Goal: Transaction & Acquisition: Purchase product/service

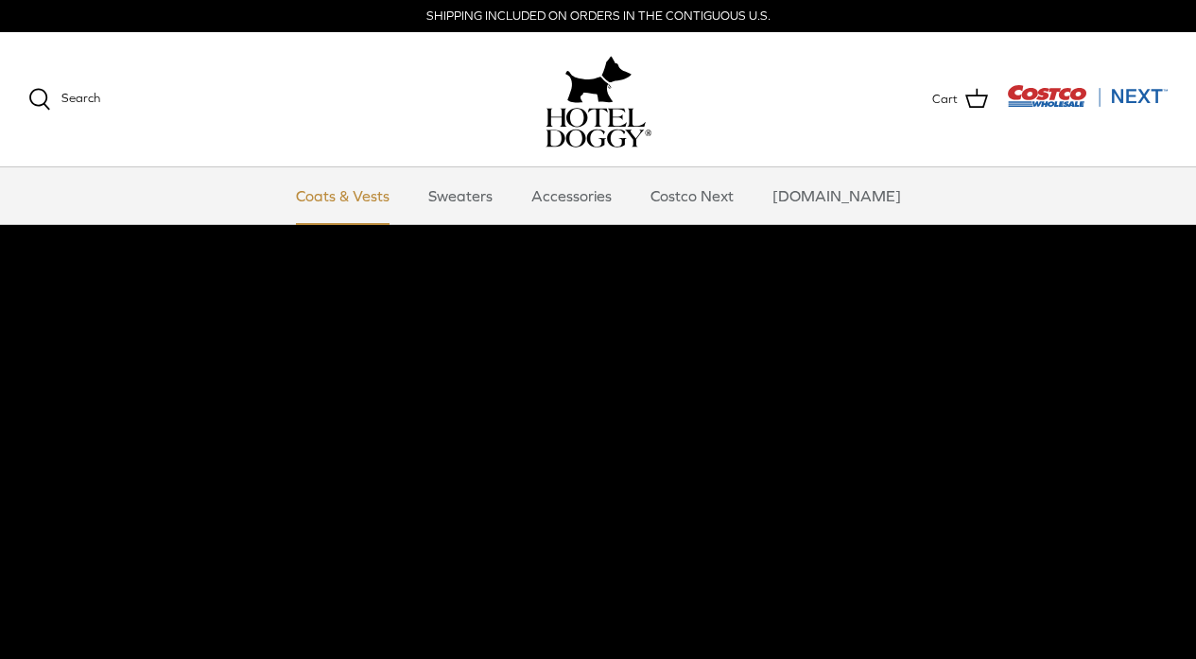
click at [360, 191] on link "Coats & Vests" at bounding box center [343, 195] width 128 height 57
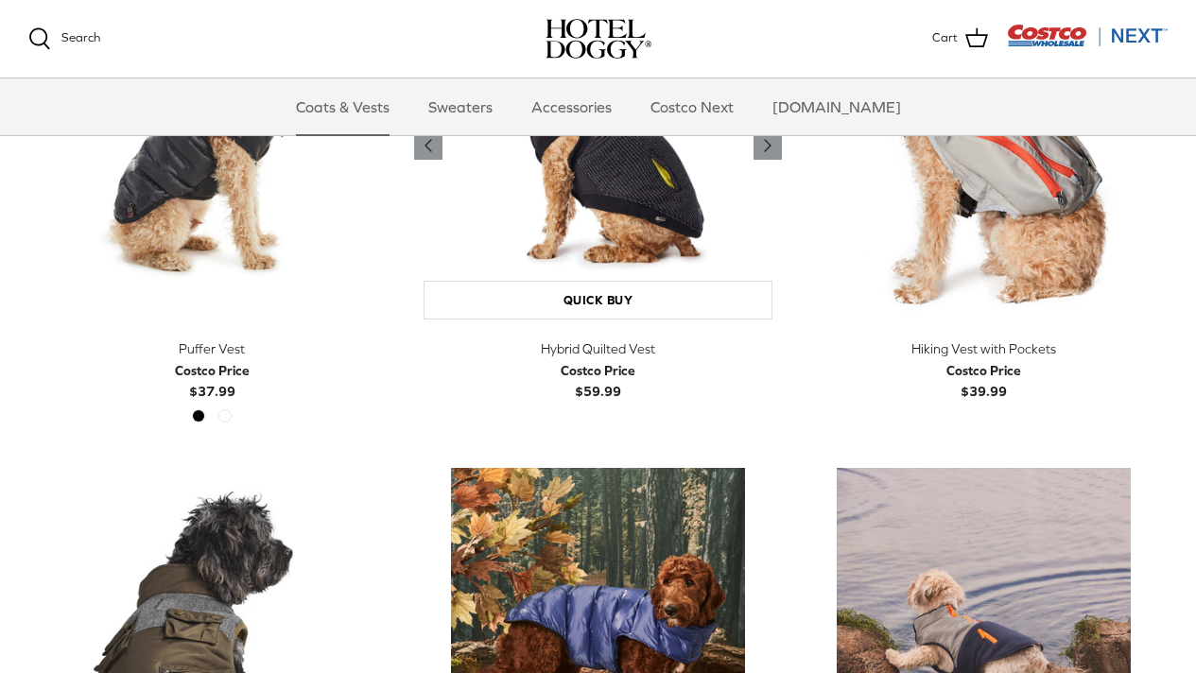
scroll to position [3134, 0]
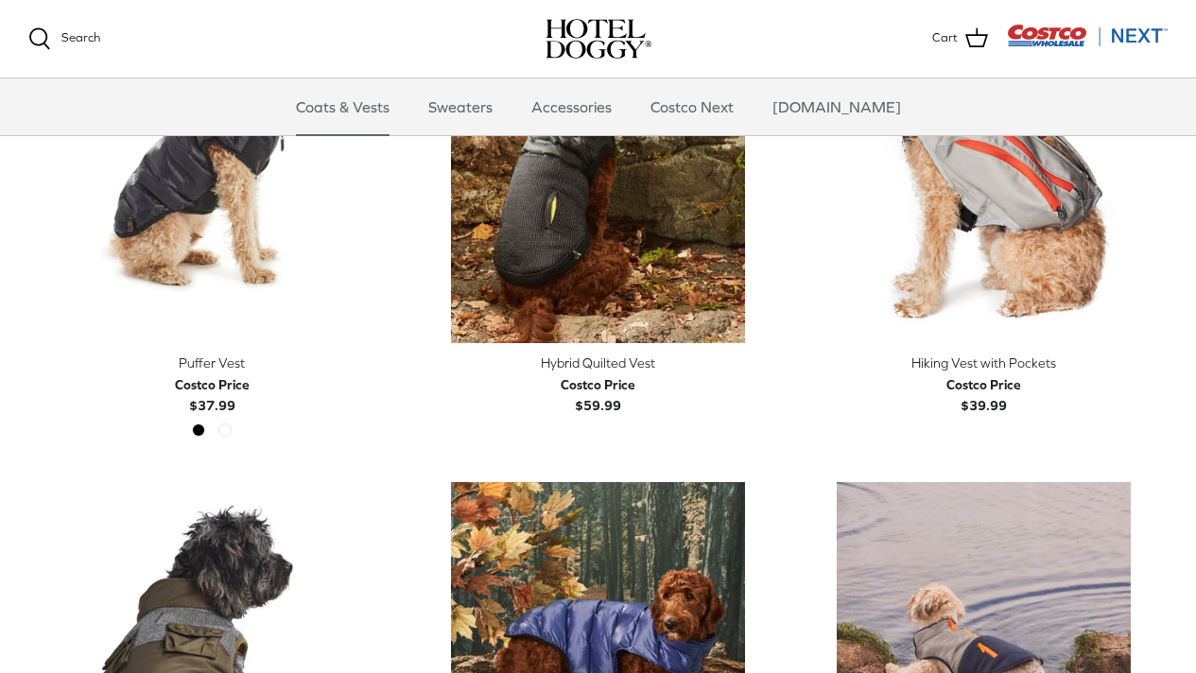
click at [974, 367] on div "Hiking Vest with Pockets" at bounding box center [984, 363] width 367 height 21
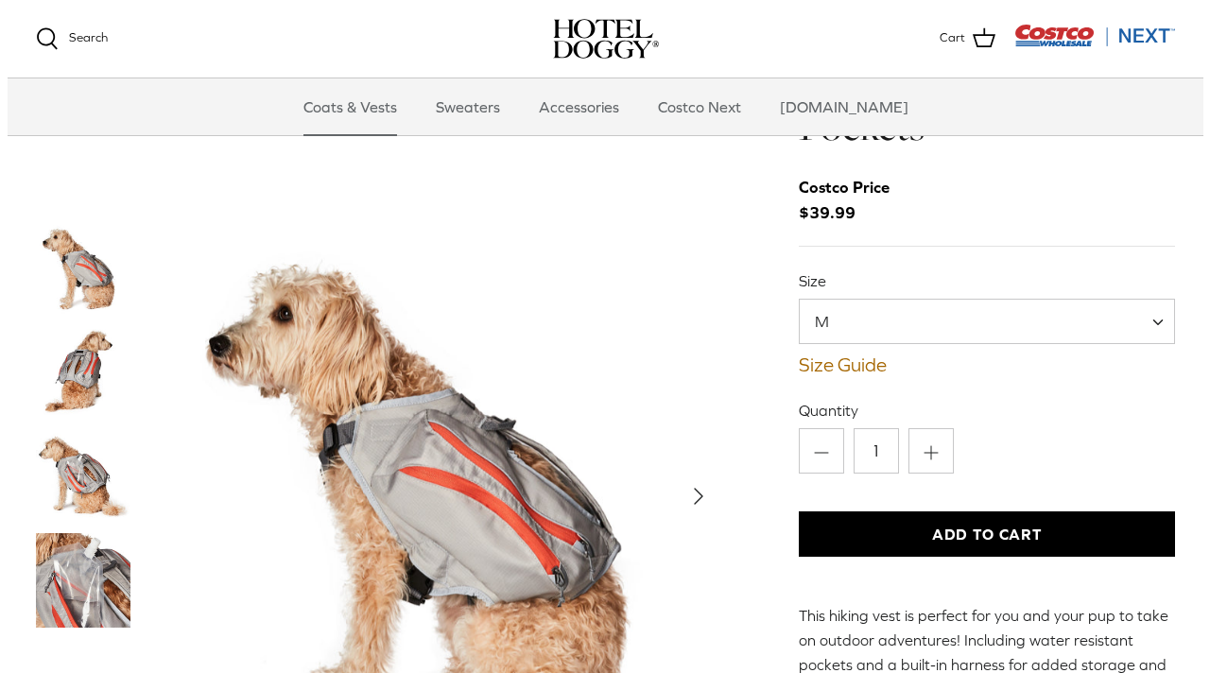
scroll to position [52, 0]
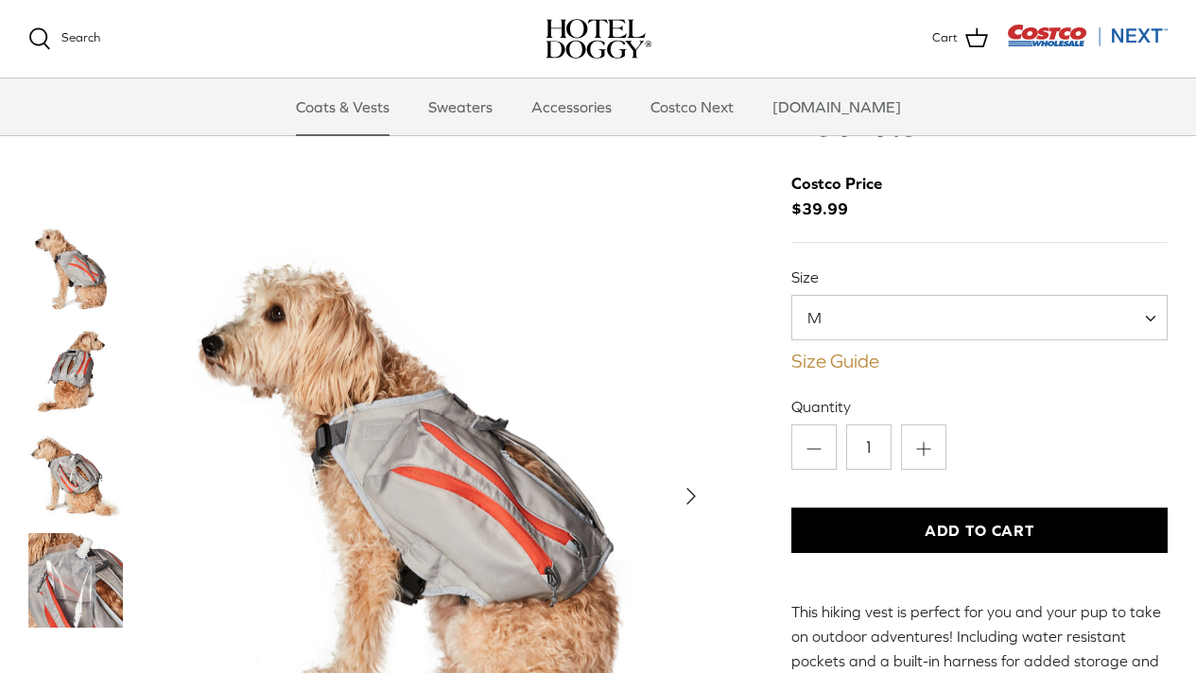
click at [817, 359] on link "Size Guide" at bounding box center [979, 361] width 376 height 23
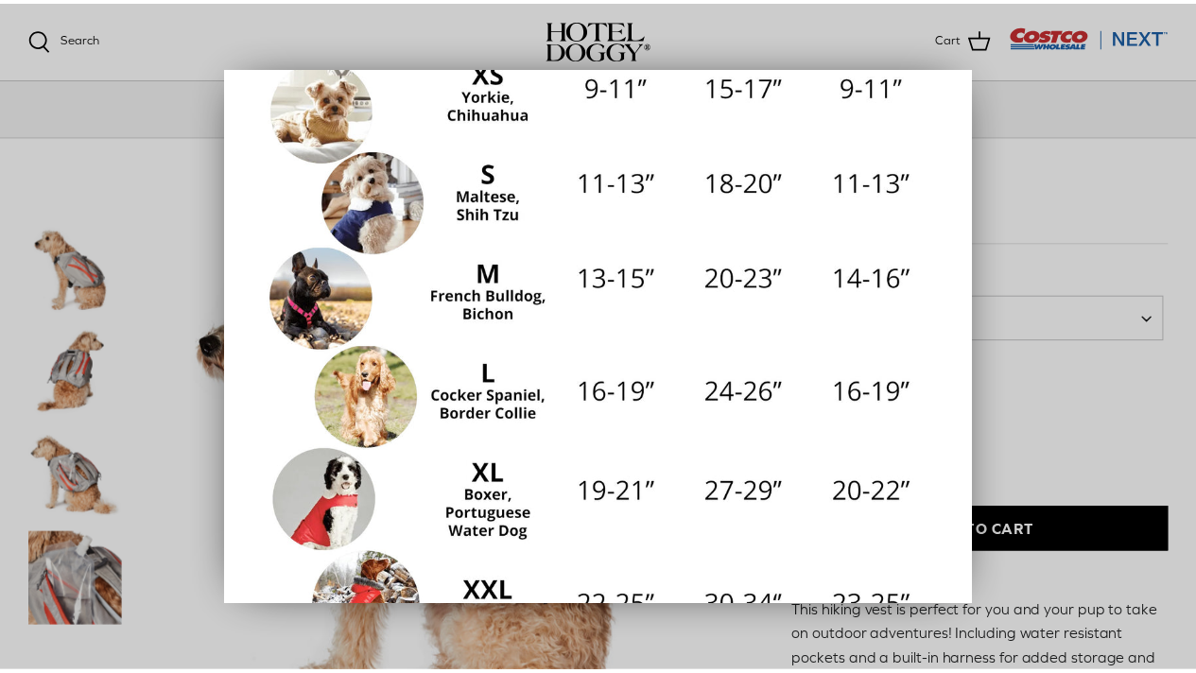
scroll to position [0, 0]
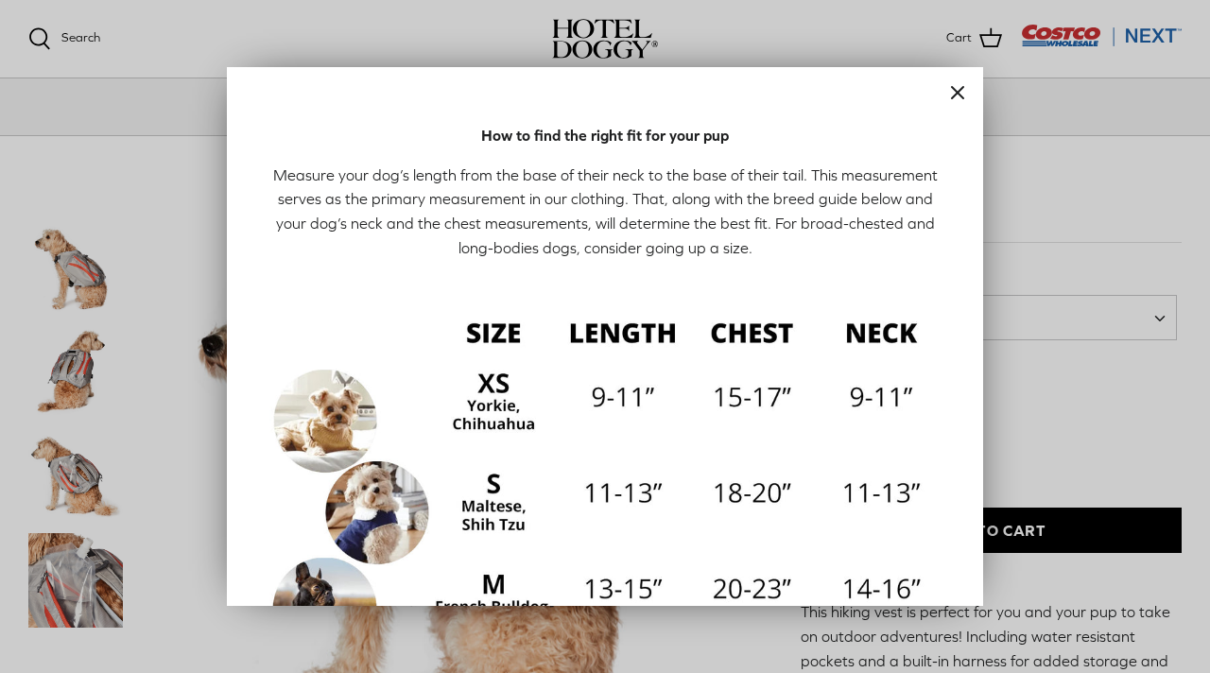
click at [952, 88] on line "Close" at bounding box center [957, 92] width 11 height 11
